Goal: Information Seeking & Learning: Learn about a topic

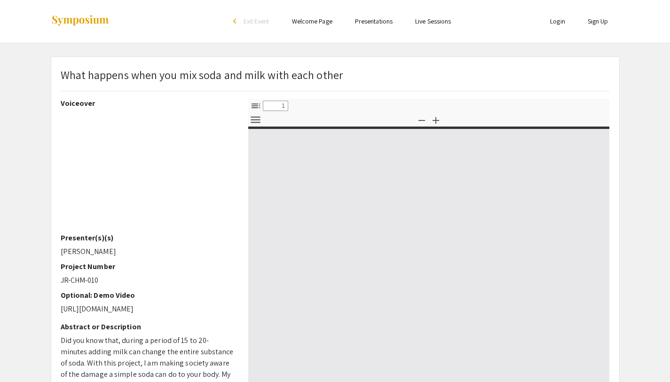
select select "custom"
type input "0"
select select "custom"
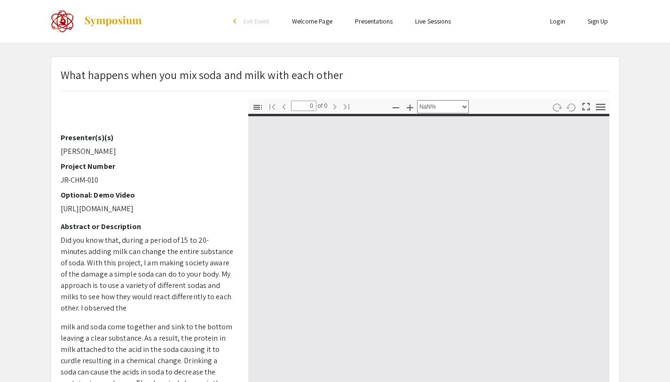
type input "1"
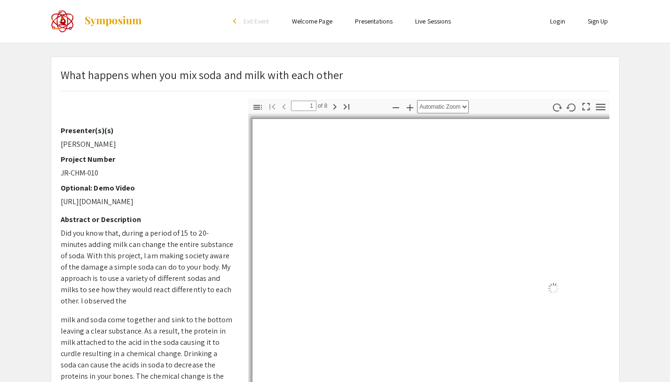
select select "auto"
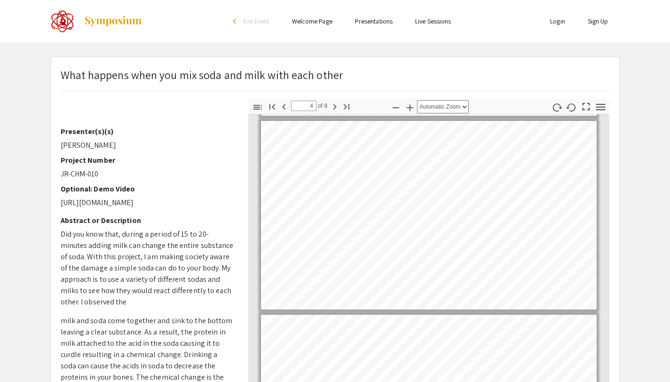
scroll to position [597, 0]
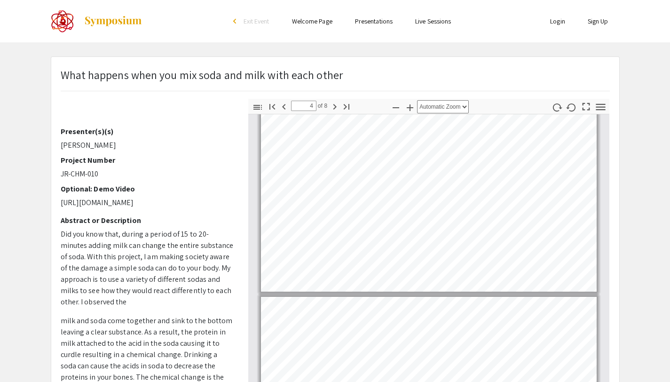
type input "5"
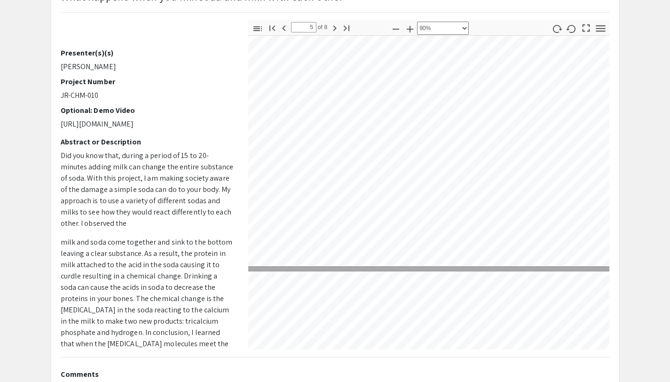
scroll to position [1277, 61]
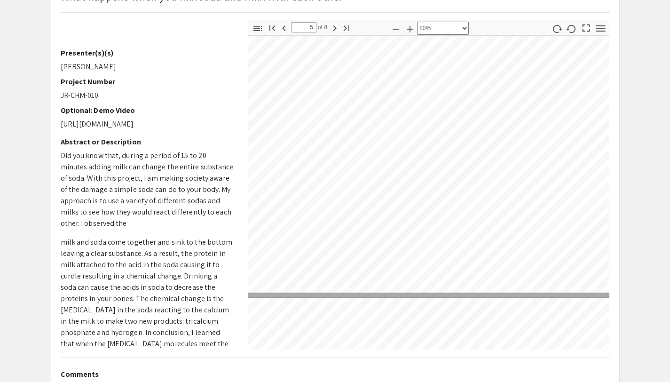
select select "custom"
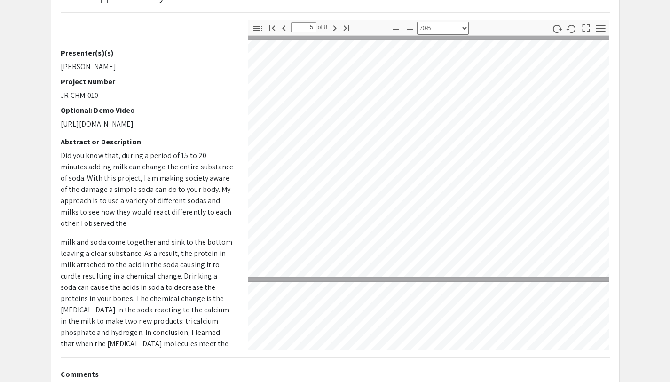
scroll to position [967, 72]
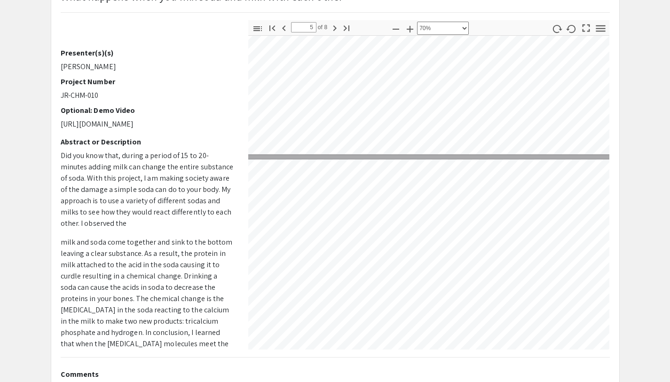
type input "4"
select select "custom"
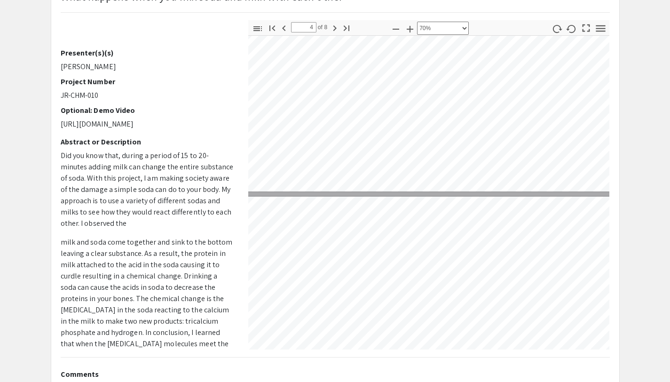
type input "3"
select select "custom"
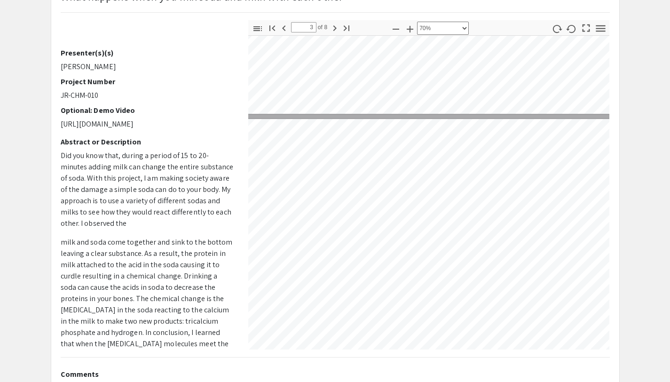
scroll to position [168, 0]
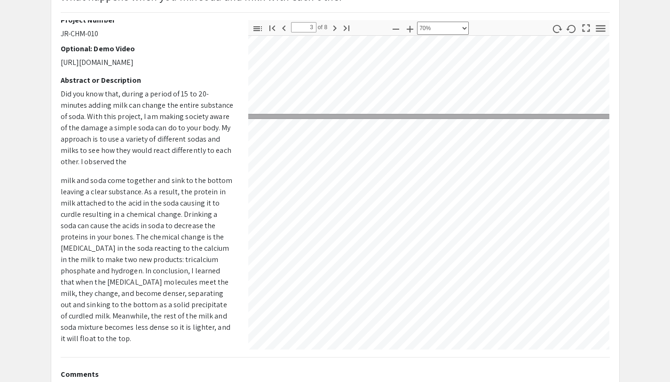
type input "2"
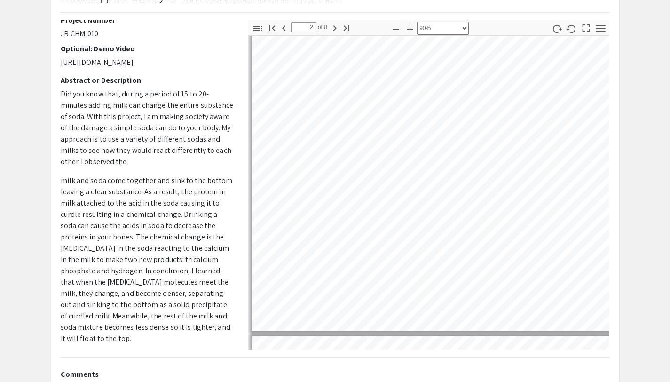
select select "1"
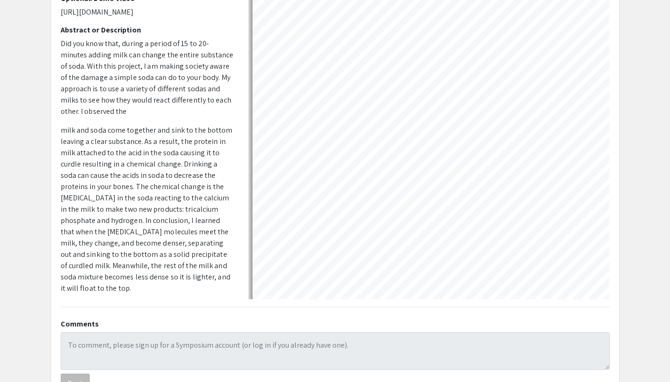
scroll to position [140, 0]
